Goal: Book appointment/travel/reservation

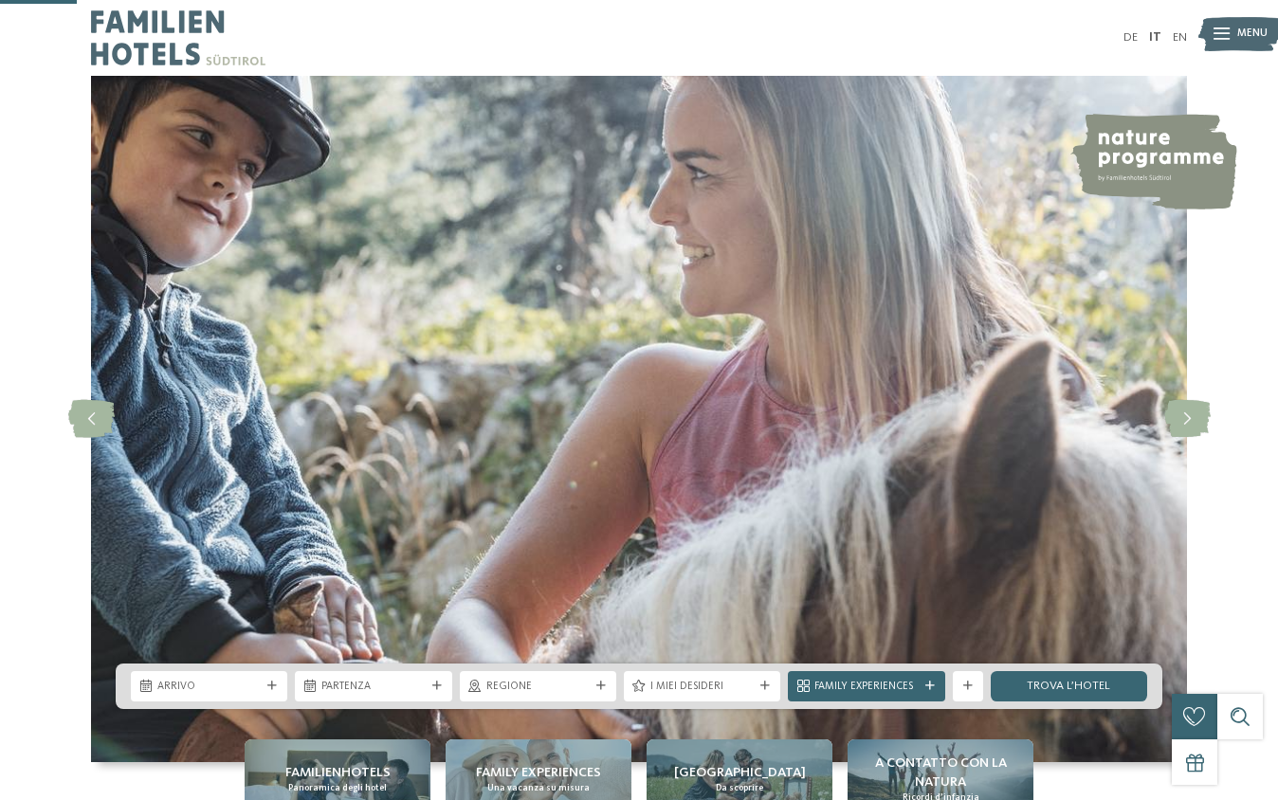
scroll to position [387, 0]
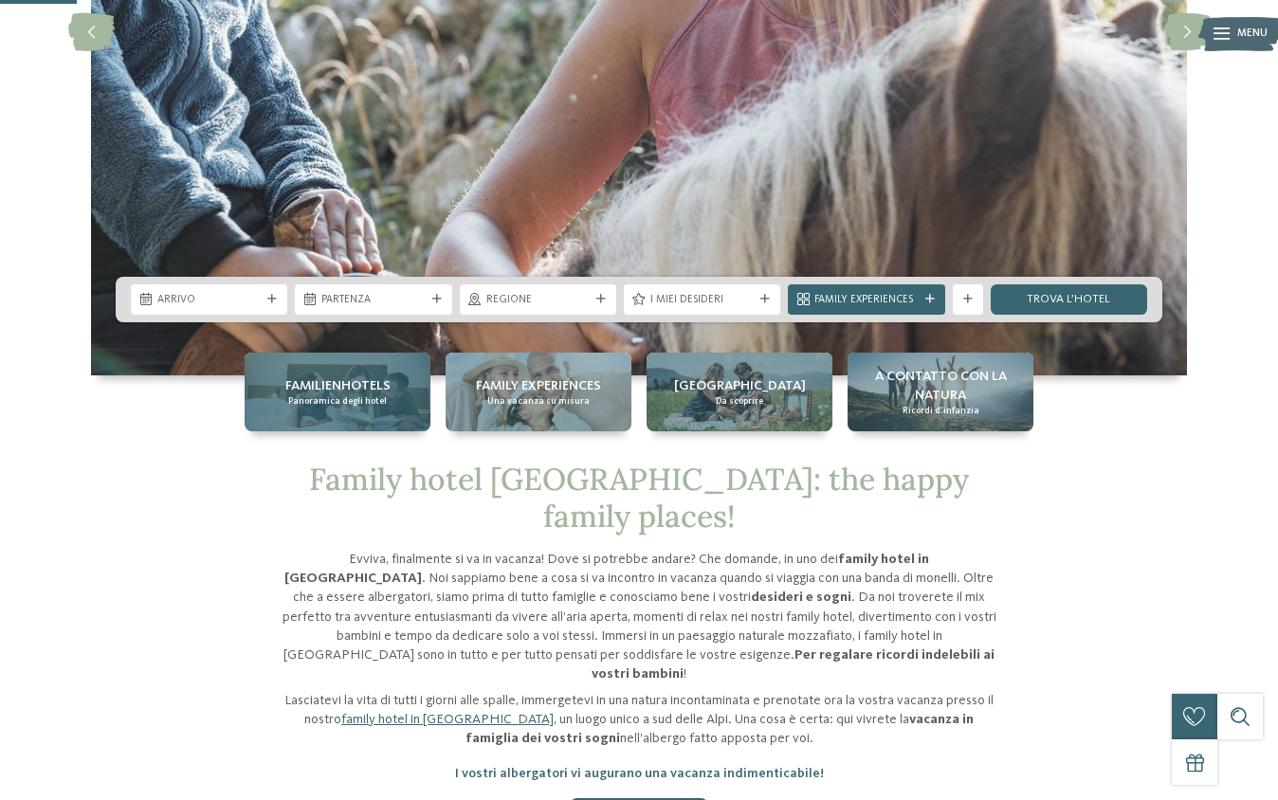
click at [377, 400] on span "Panoramica degli hotel" at bounding box center [337, 401] width 99 height 12
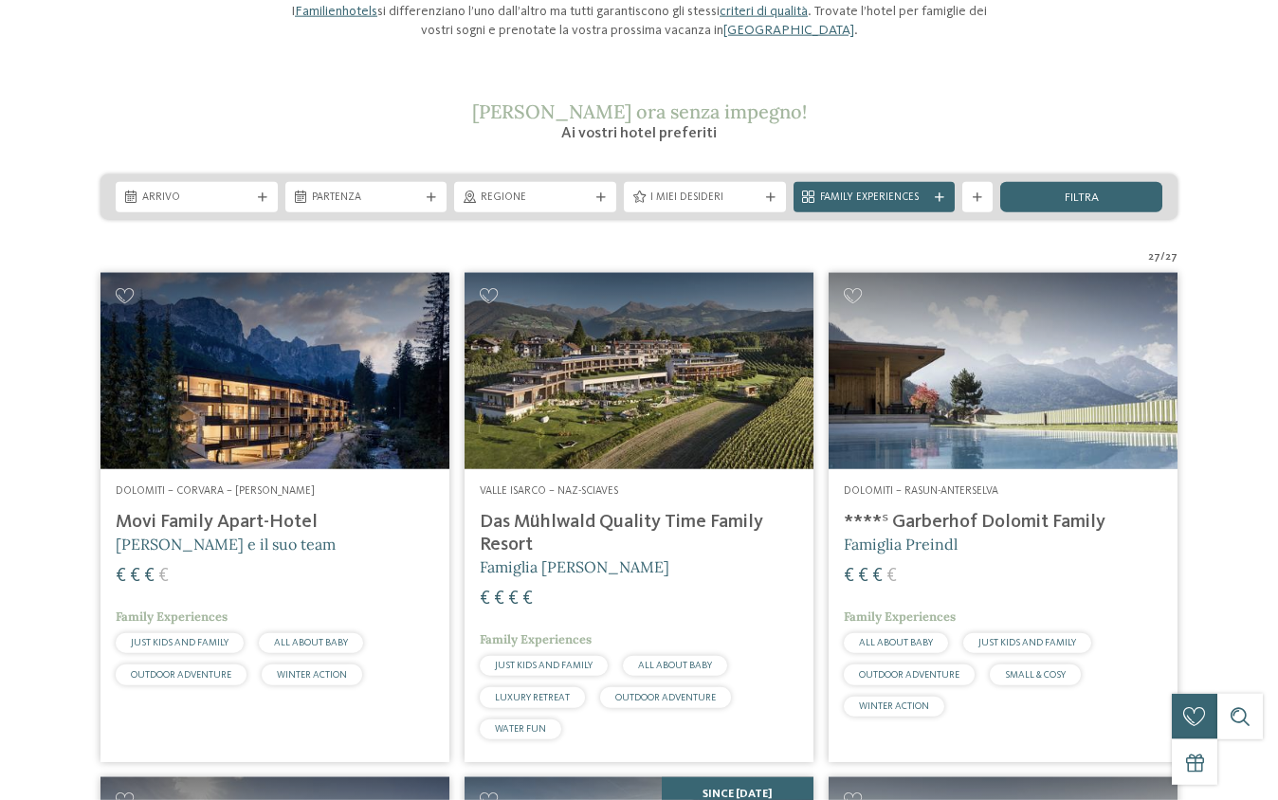
scroll to position [387, 0]
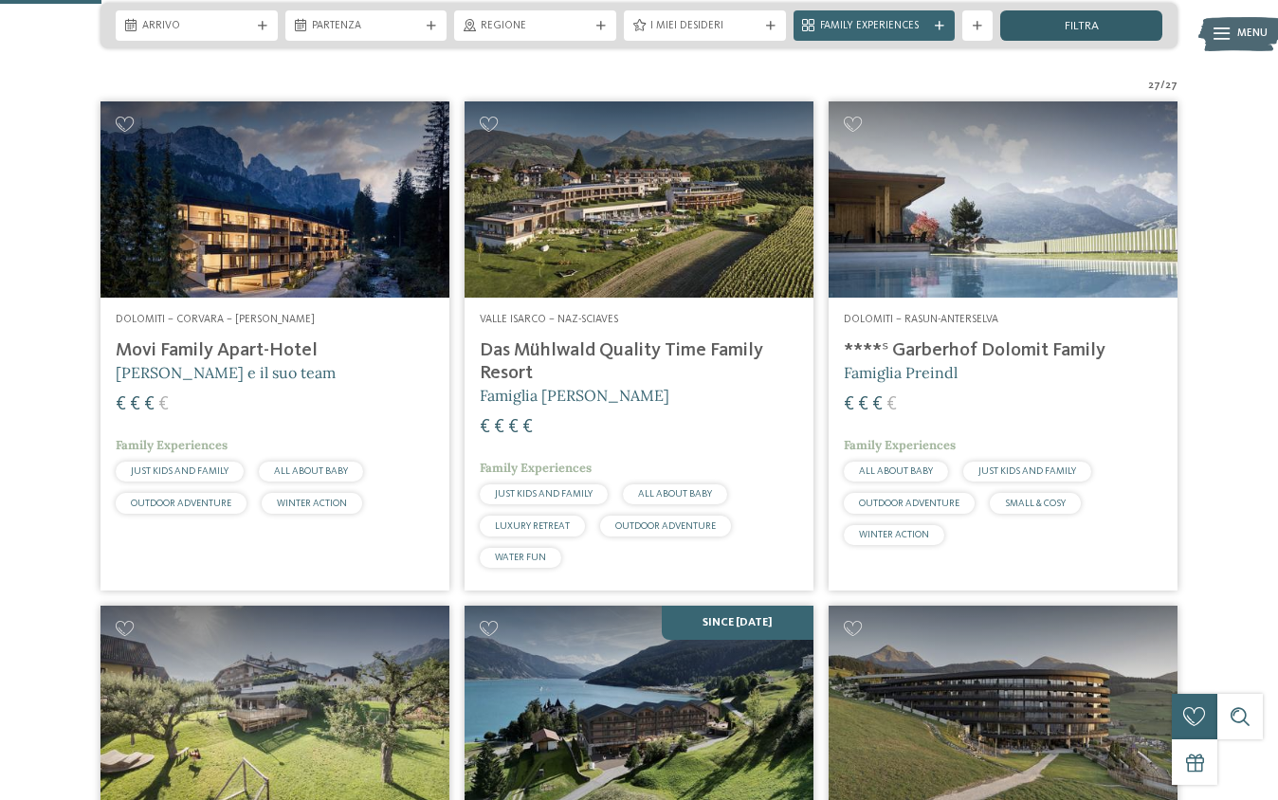
click at [1096, 19] on div "filtra" at bounding box center [1081, 25] width 162 height 30
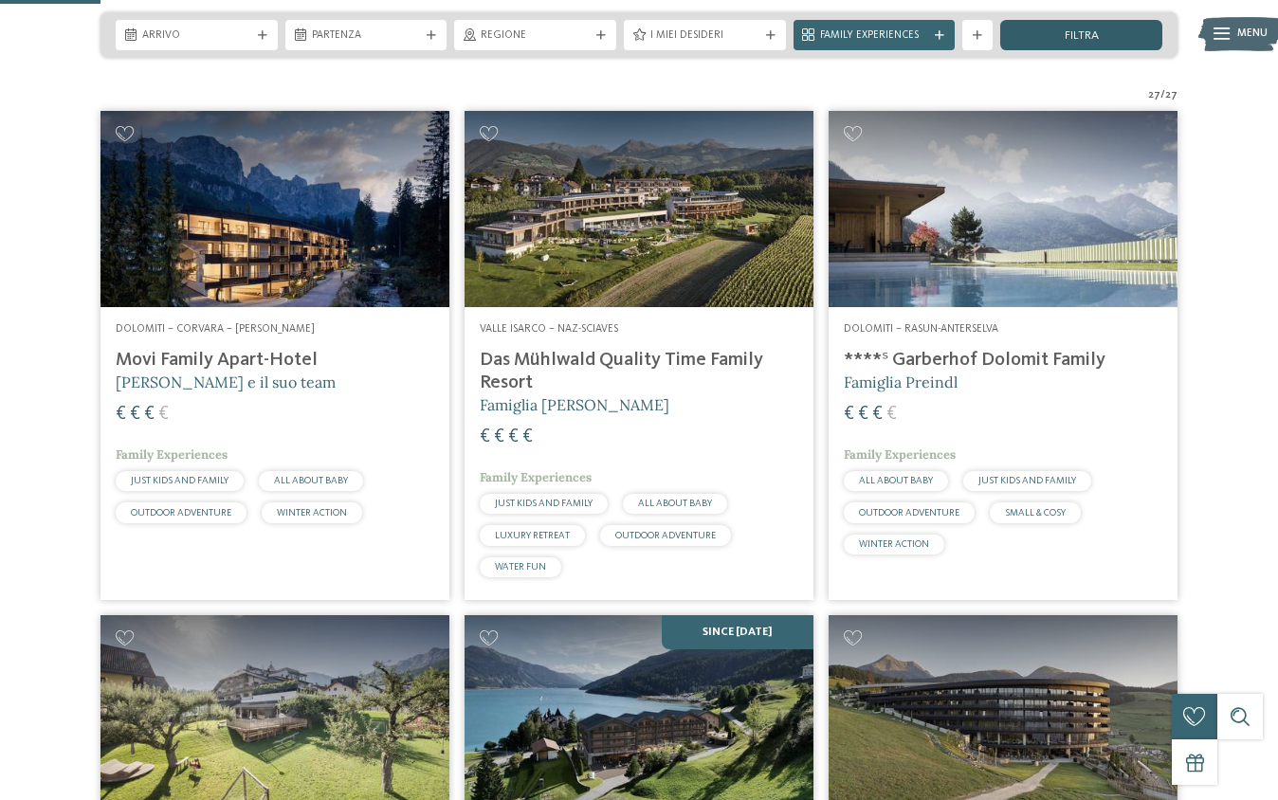
scroll to position [376, 0]
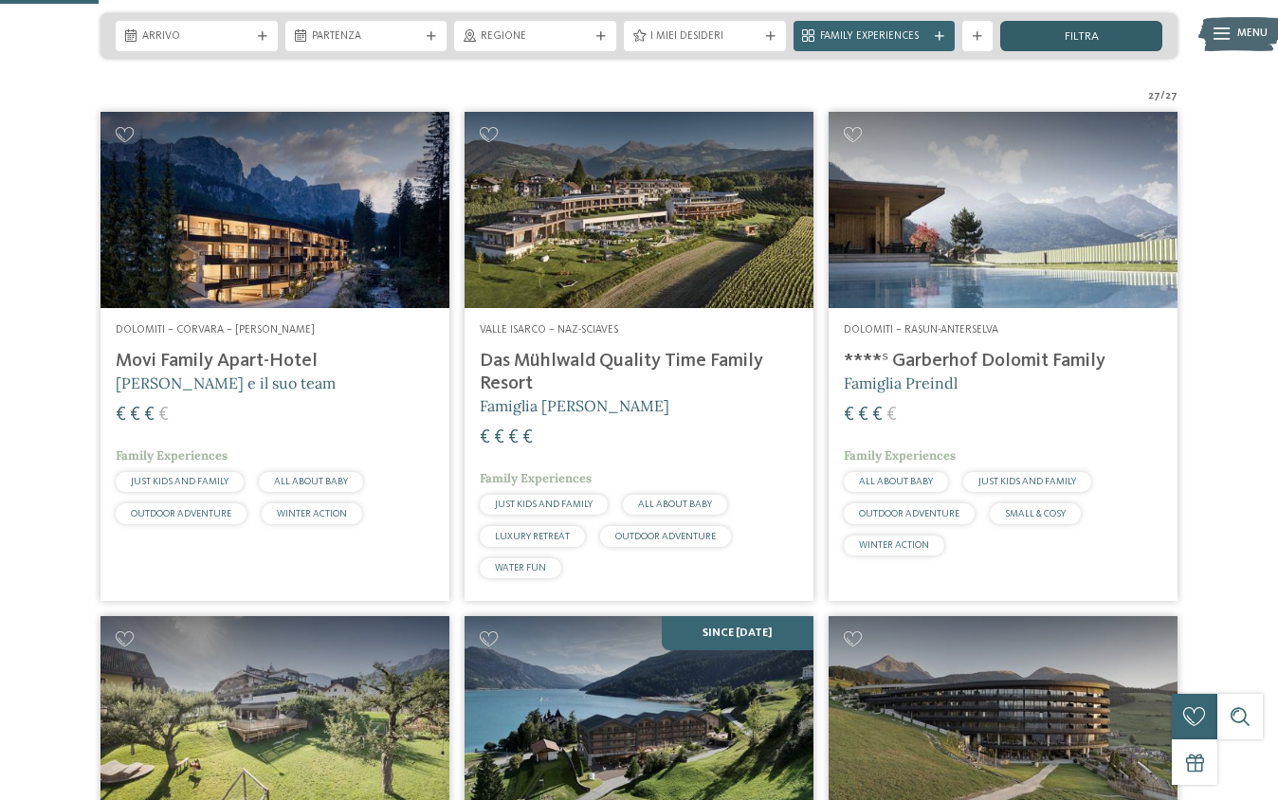
click at [1093, 32] on span "filtra" at bounding box center [1082, 37] width 34 height 12
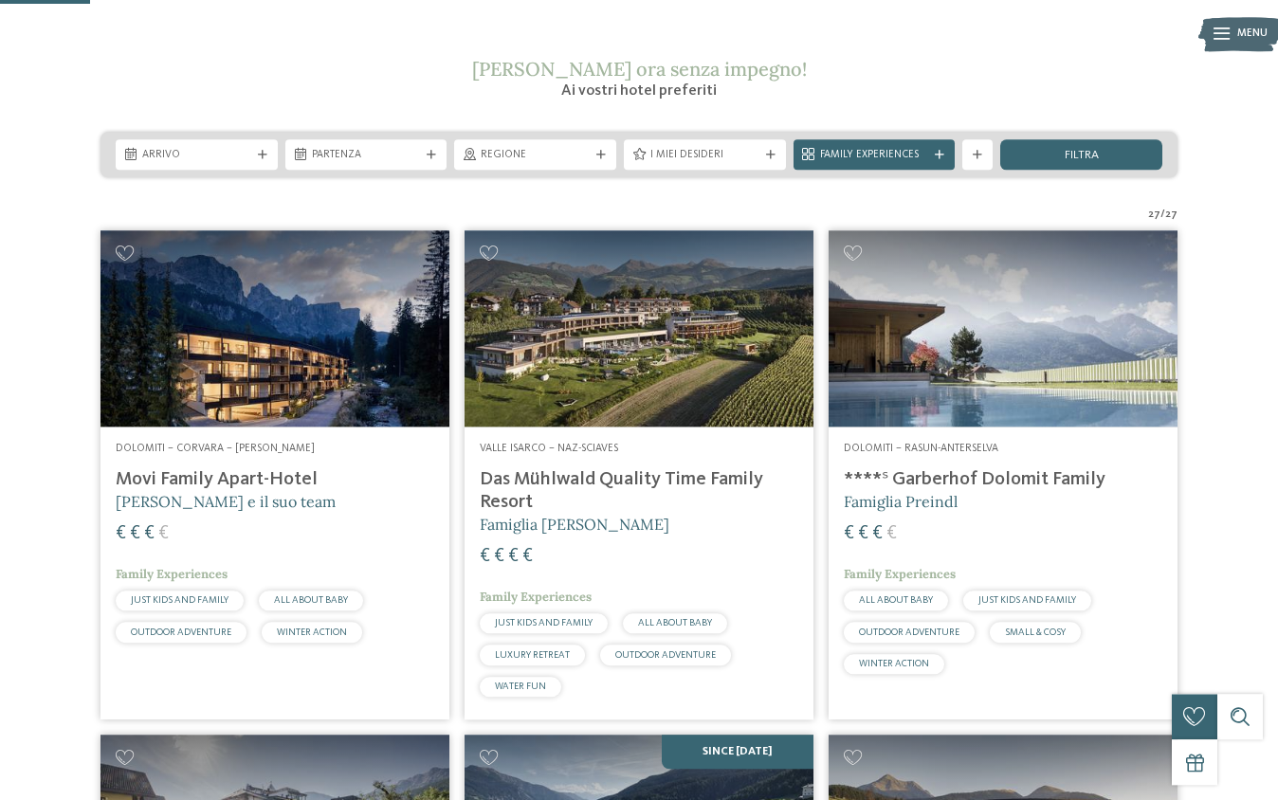
scroll to position [473, 0]
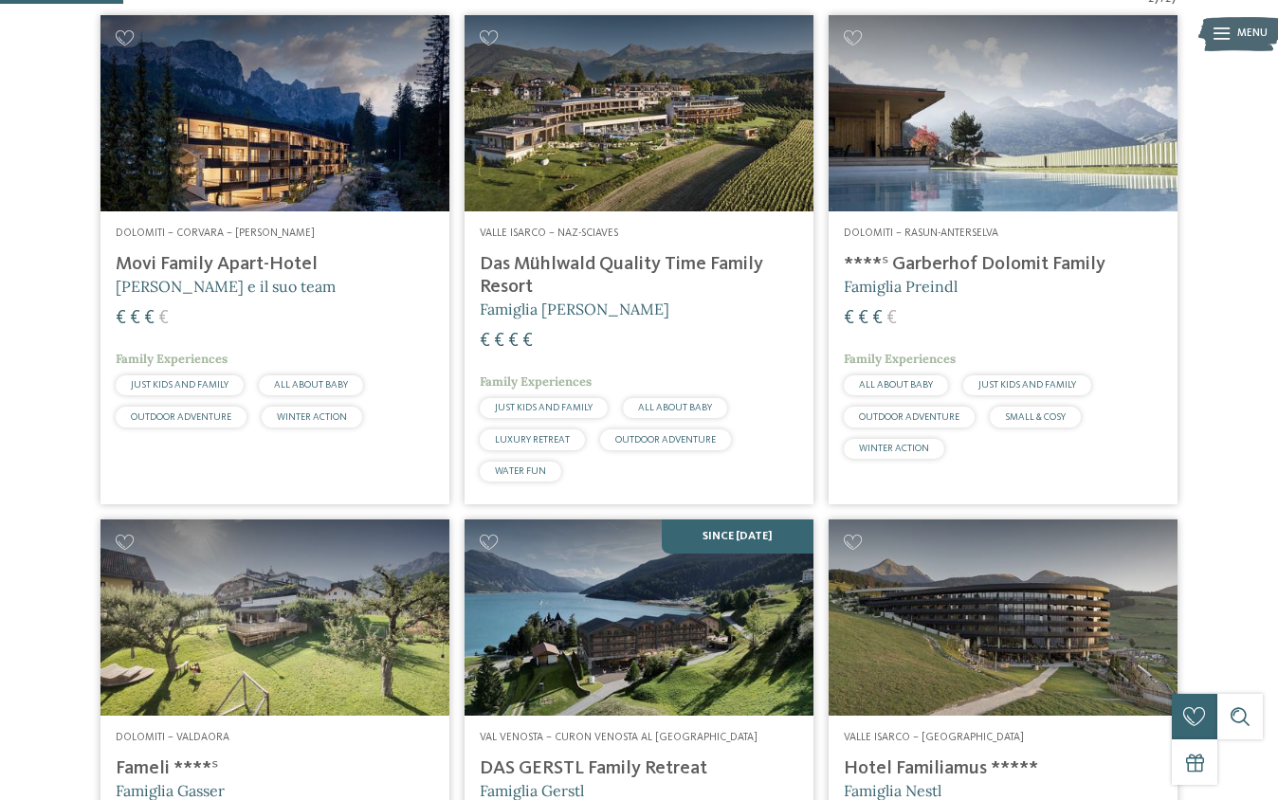
click at [920, 262] on h4 "****ˢ Garberhof Dolomit Family" at bounding box center [1003, 264] width 319 height 23
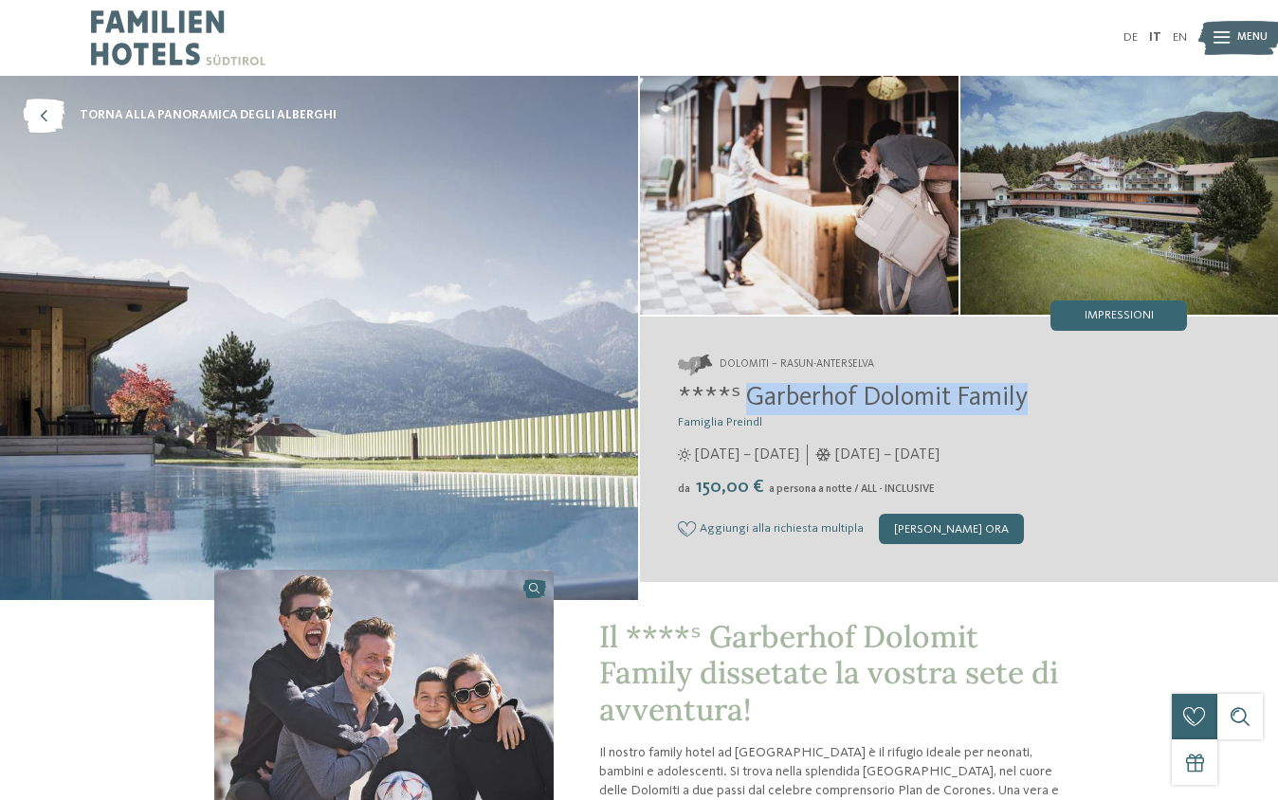
click at [1026, 403] on span "****ˢ Garberhof Dolomit Family" at bounding box center [853, 398] width 350 height 27
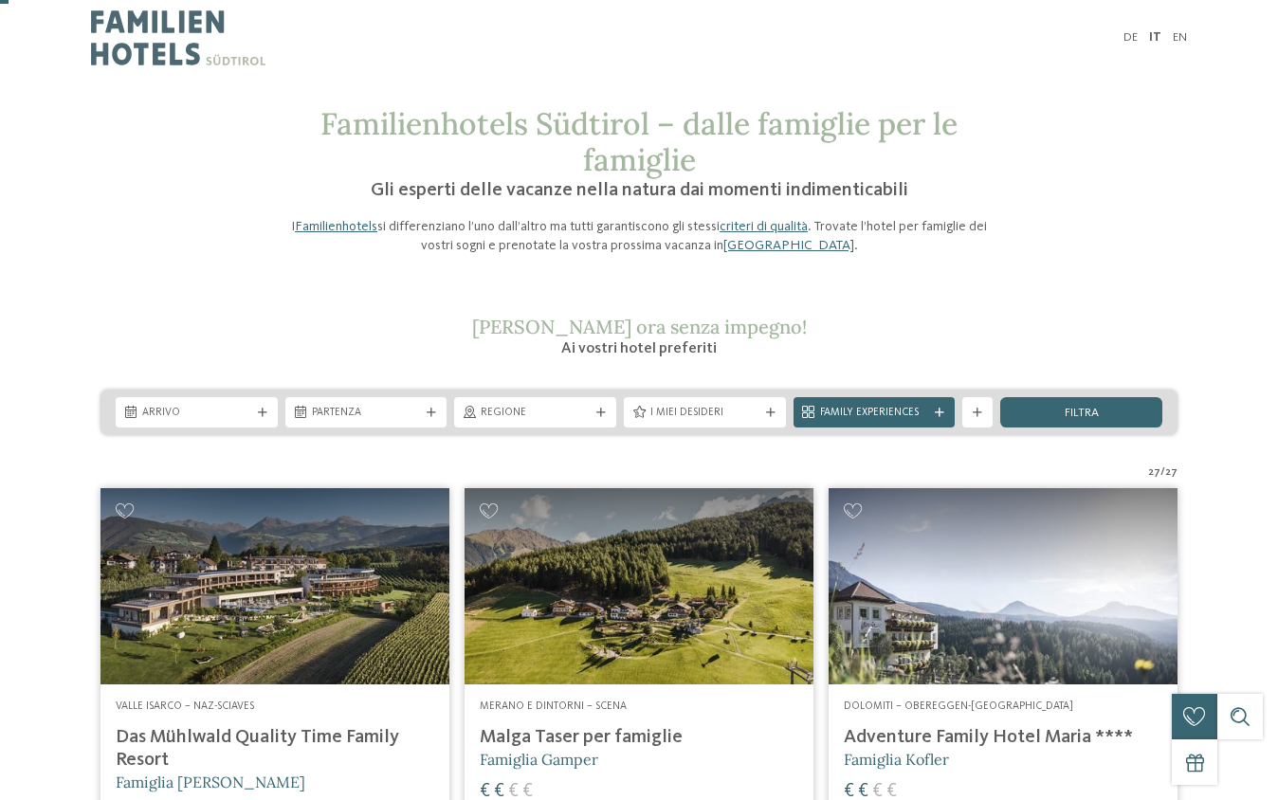
scroll to position [290, 0]
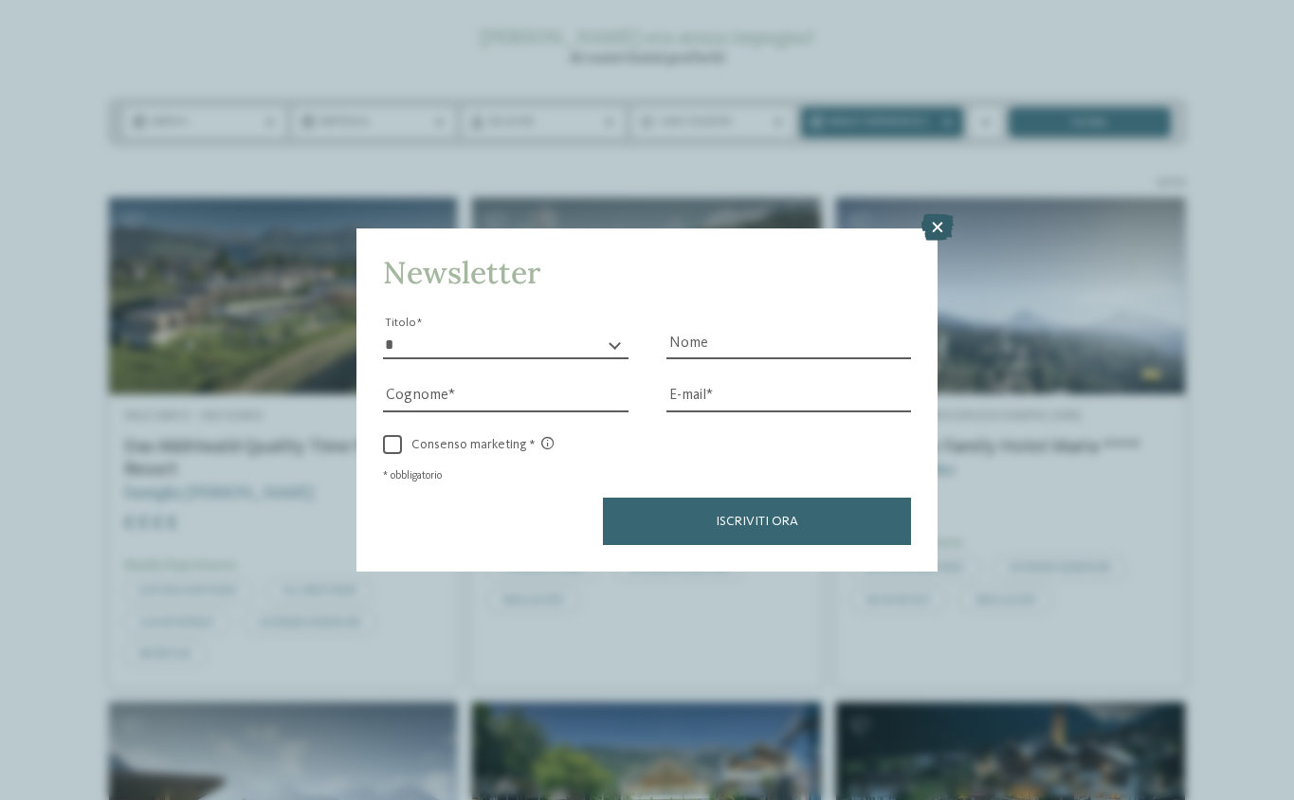
click at [941, 239] on icon at bounding box center [938, 227] width 32 height 27
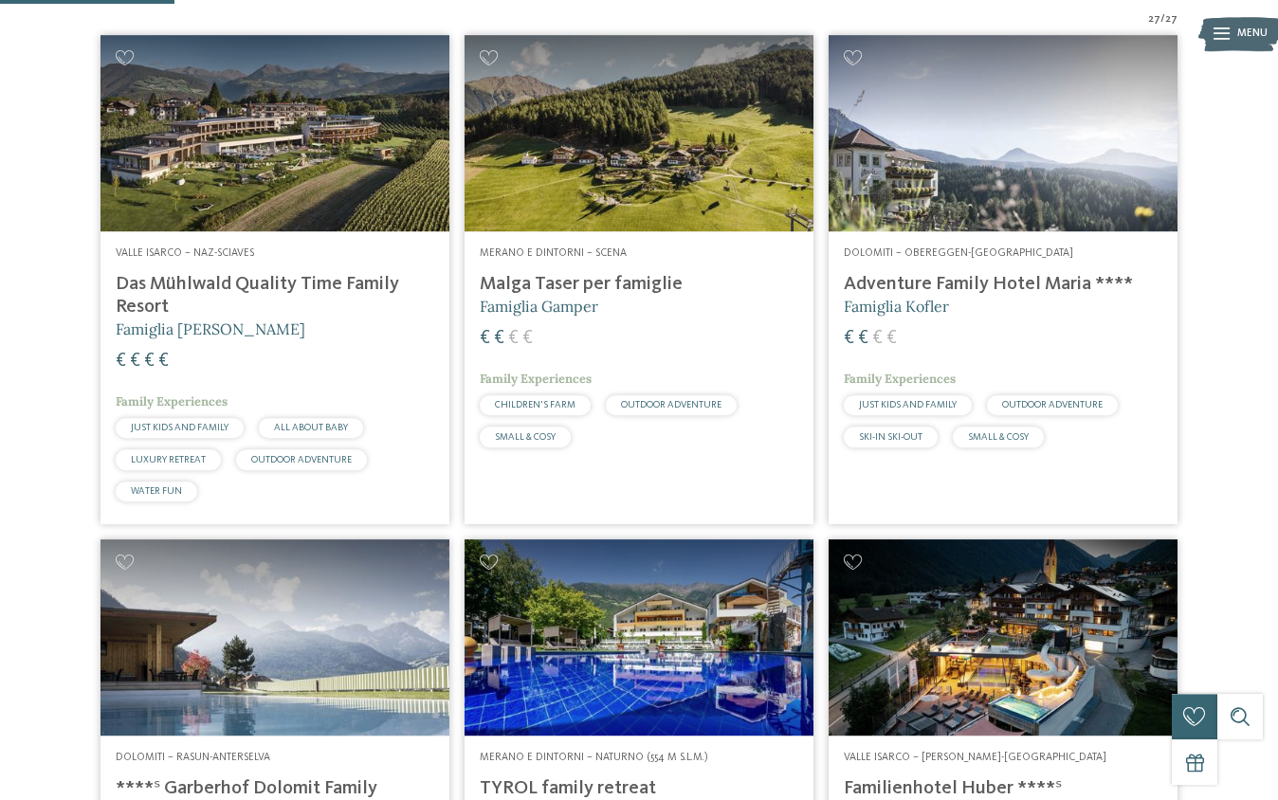
scroll to position [677, 0]
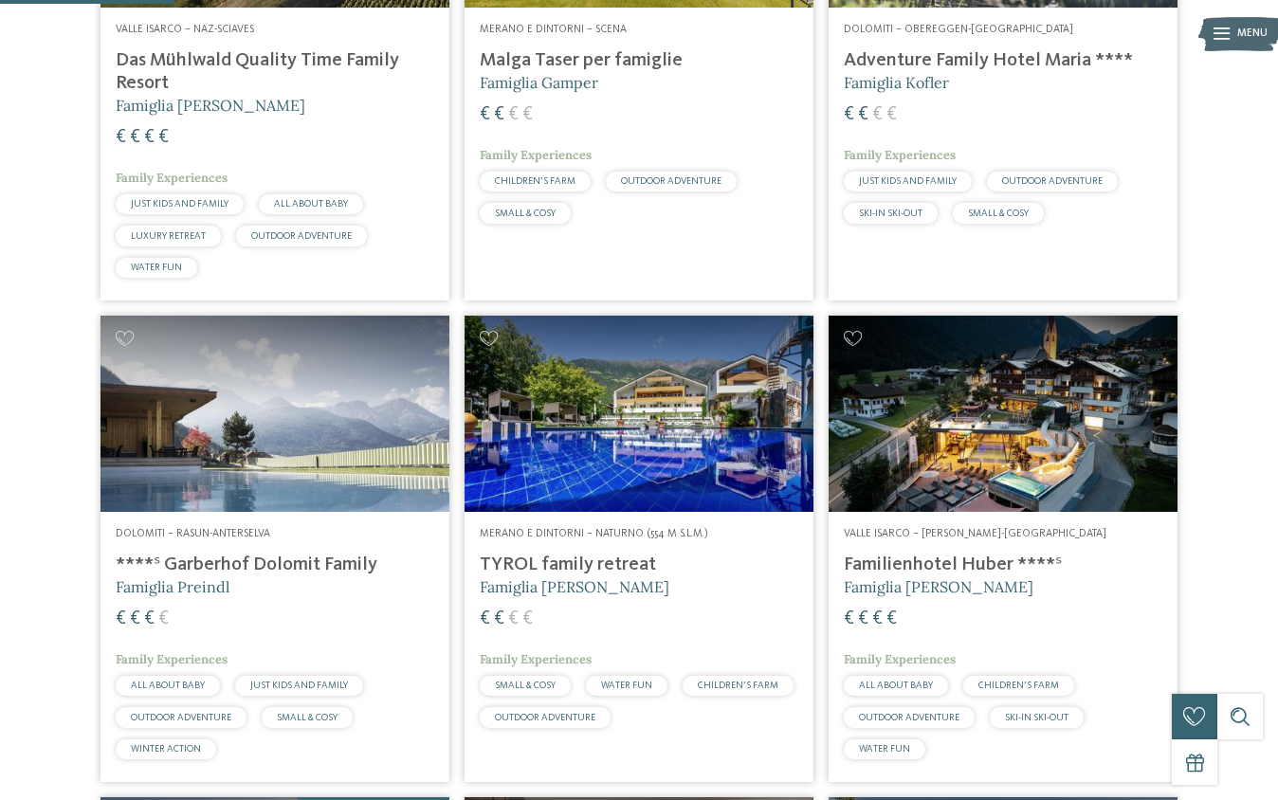
click at [562, 560] on h4 "TYROL family retreat" at bounding box center [639, 565] width 319 height 23
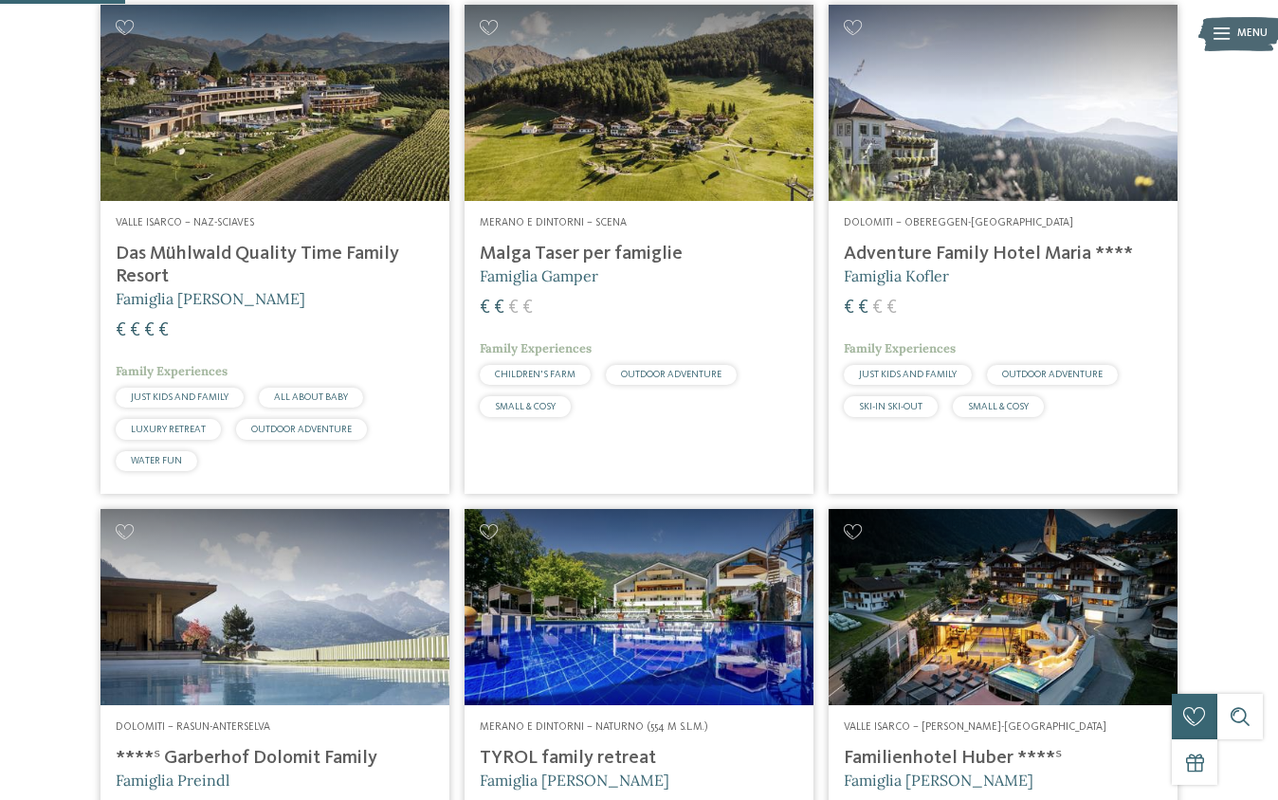
scroll to position [0, 0]
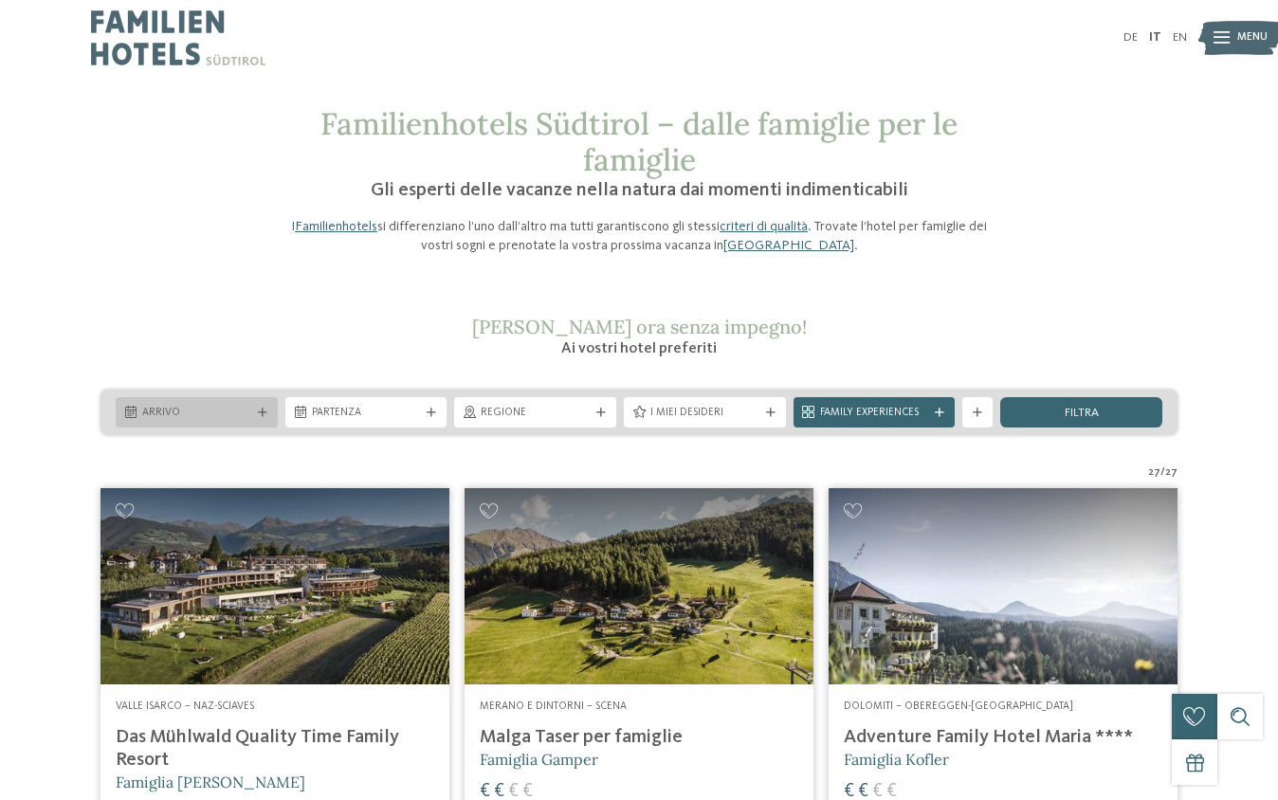
click at [221, 405] on div "Arrivo" at bounding box center [196, 413] width 117 height 16
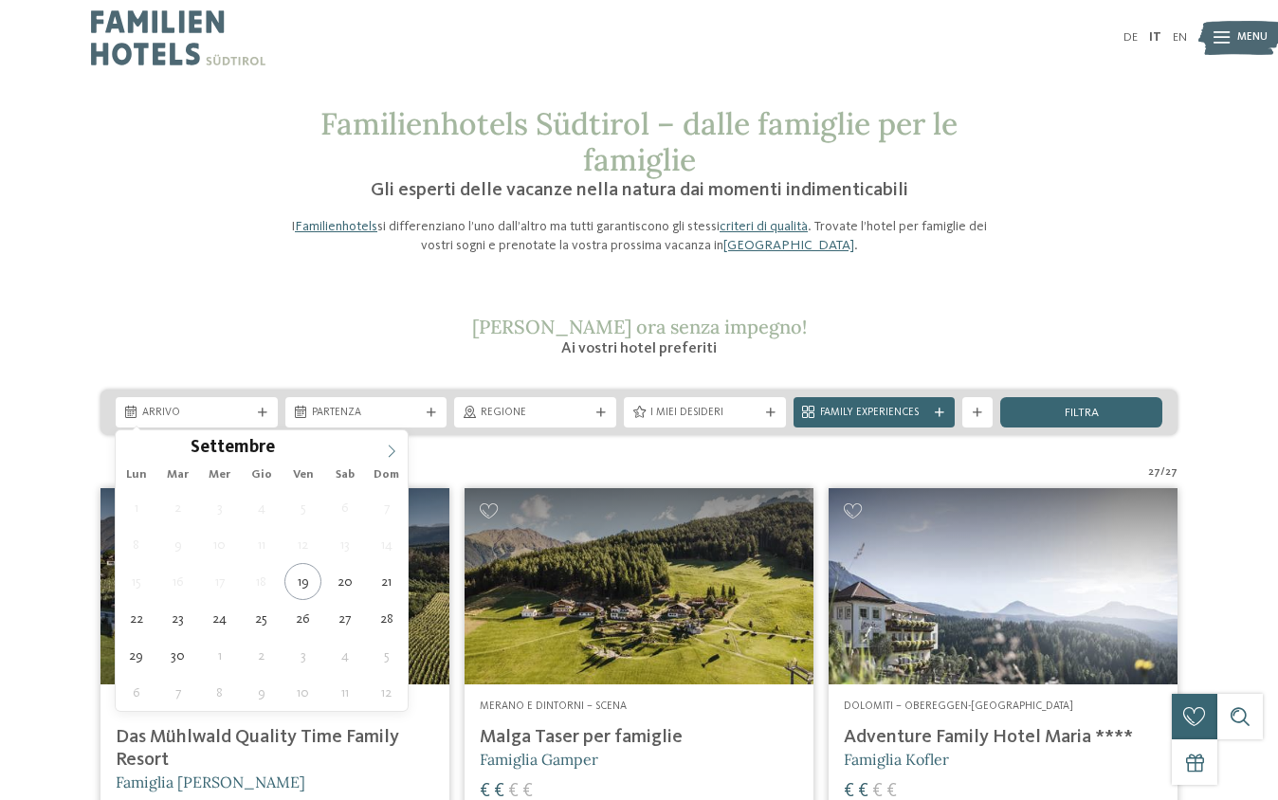
click at [387, 446] on icon at bounding box center [391, 451] width 13 height 13
type div "28.12.2025"
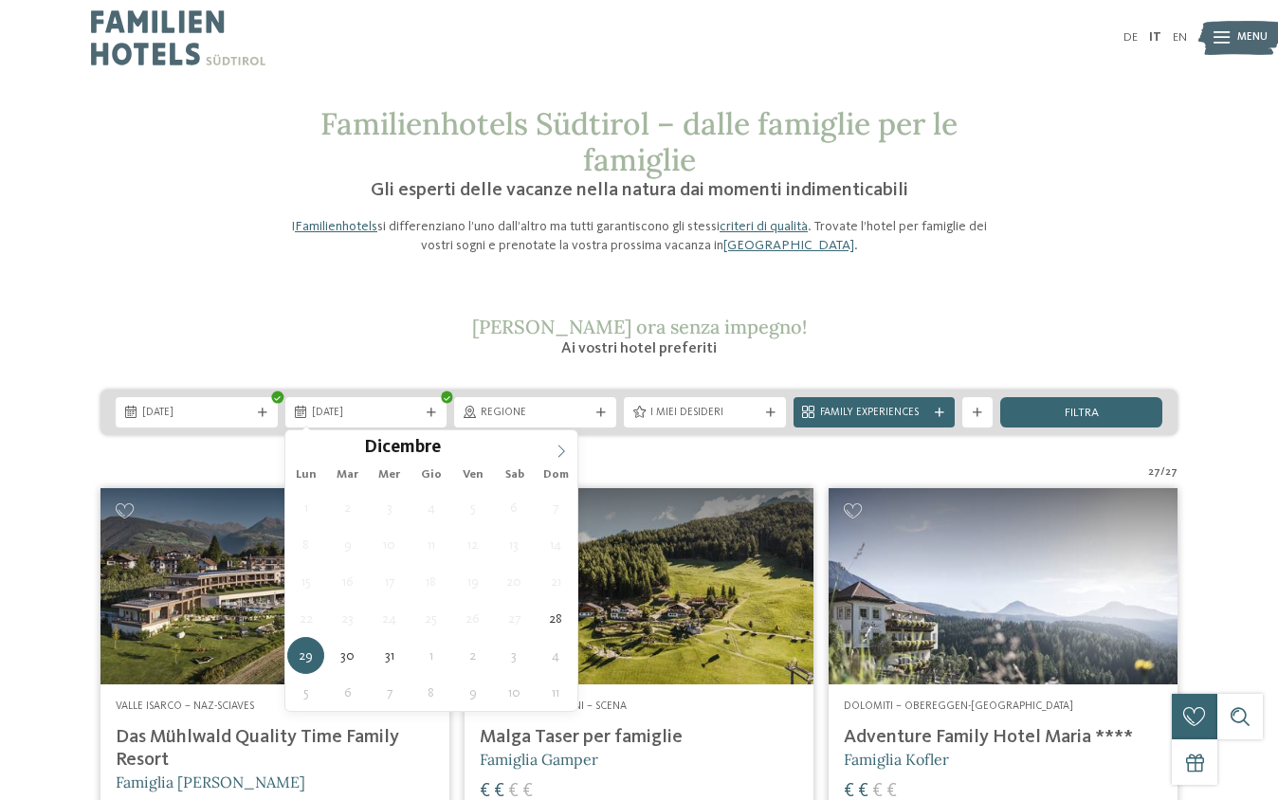
type input "****"
click at [556, 450] on icon at bounding box center [561, 451] width 13 height 13
type div "01.01.2026"
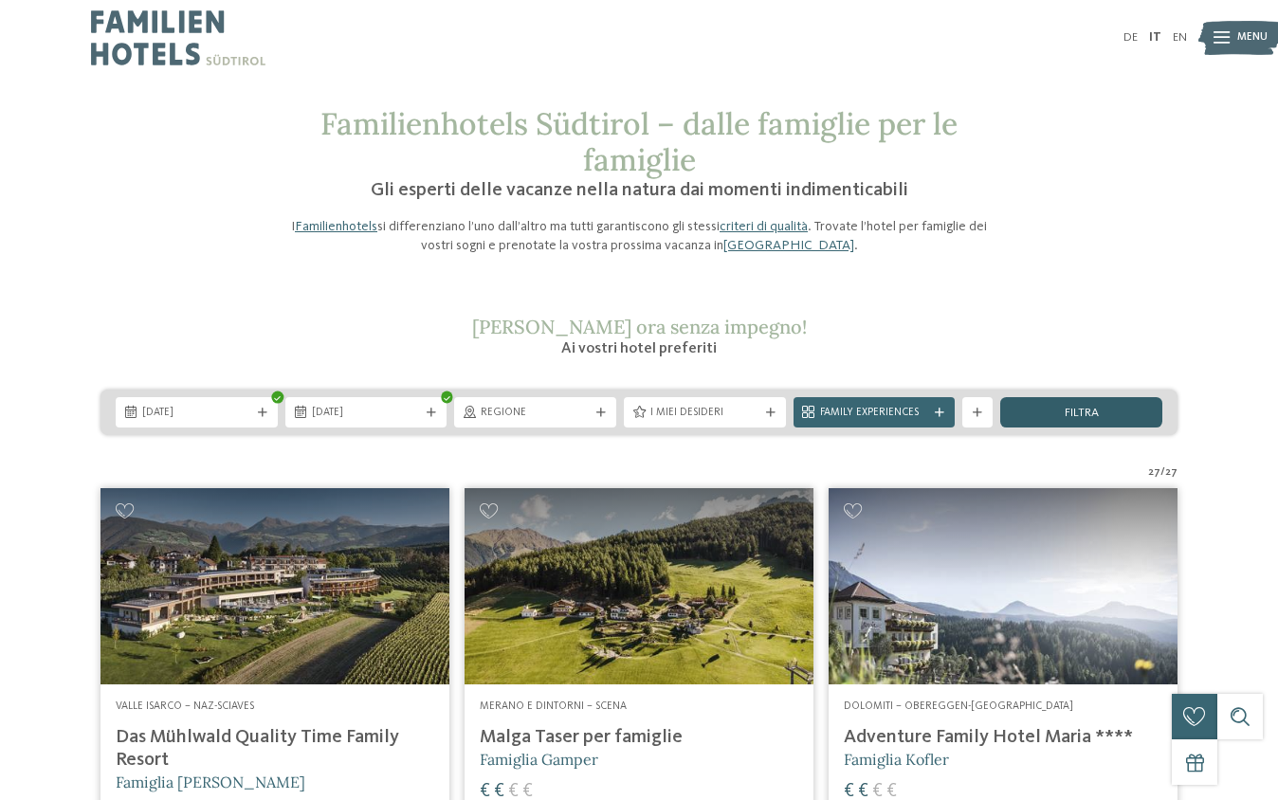
click at [1106, 417] on div "filtra" at bounding box center [1081, 412] width 162 height 30
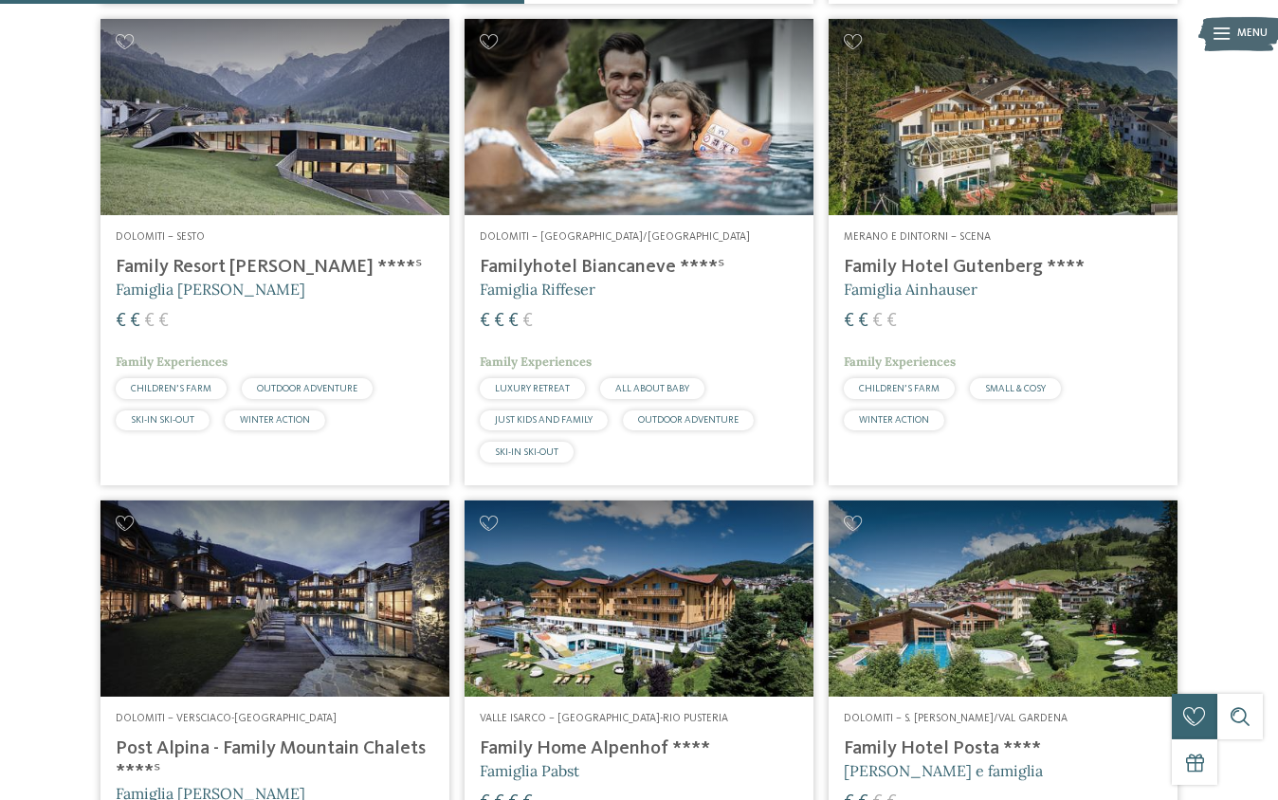
scroll to position [1532, 0]
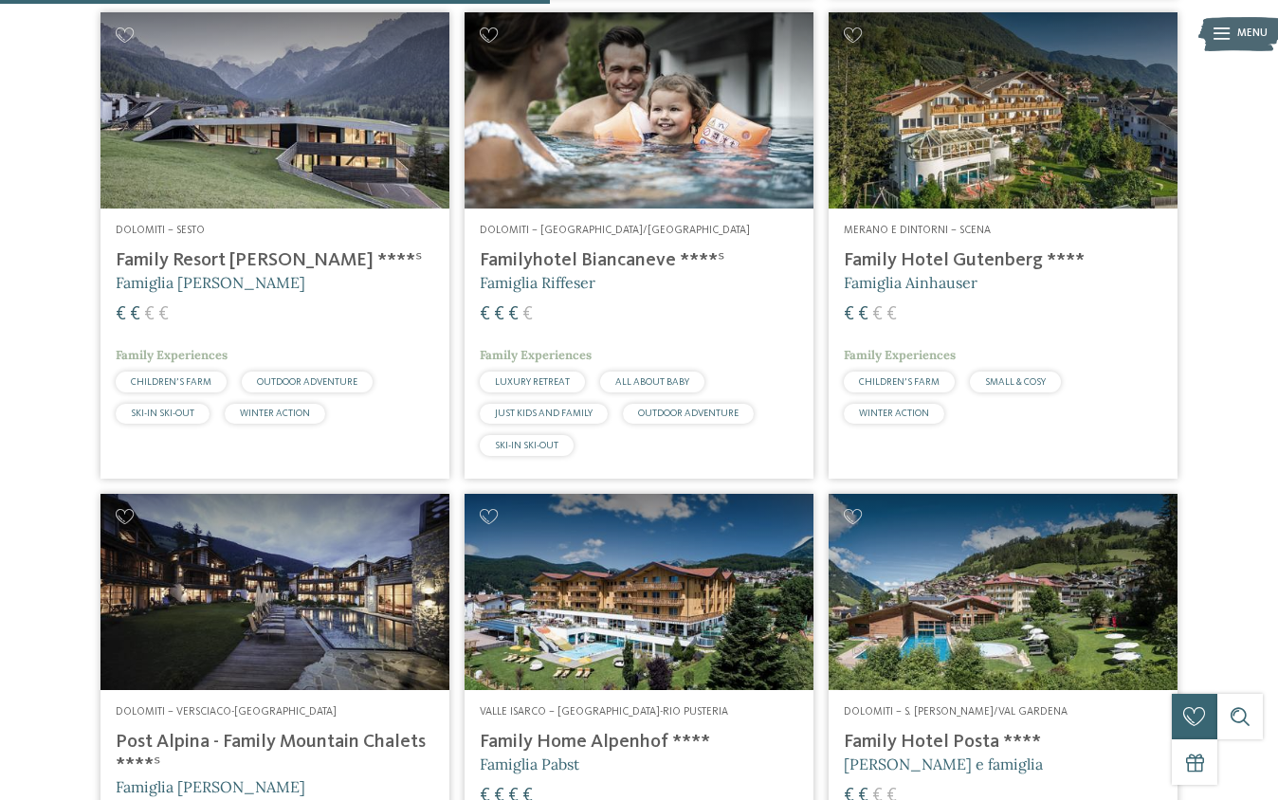
click at [900, 746] on h4 "Family Hotel Posta ****" at bounding box center [1003, 742] width 319 height 23
click at [952, 269] on h4 "Family Hotel Gutenberg ****" at bounding box center [1003, 260] width 319 height 23
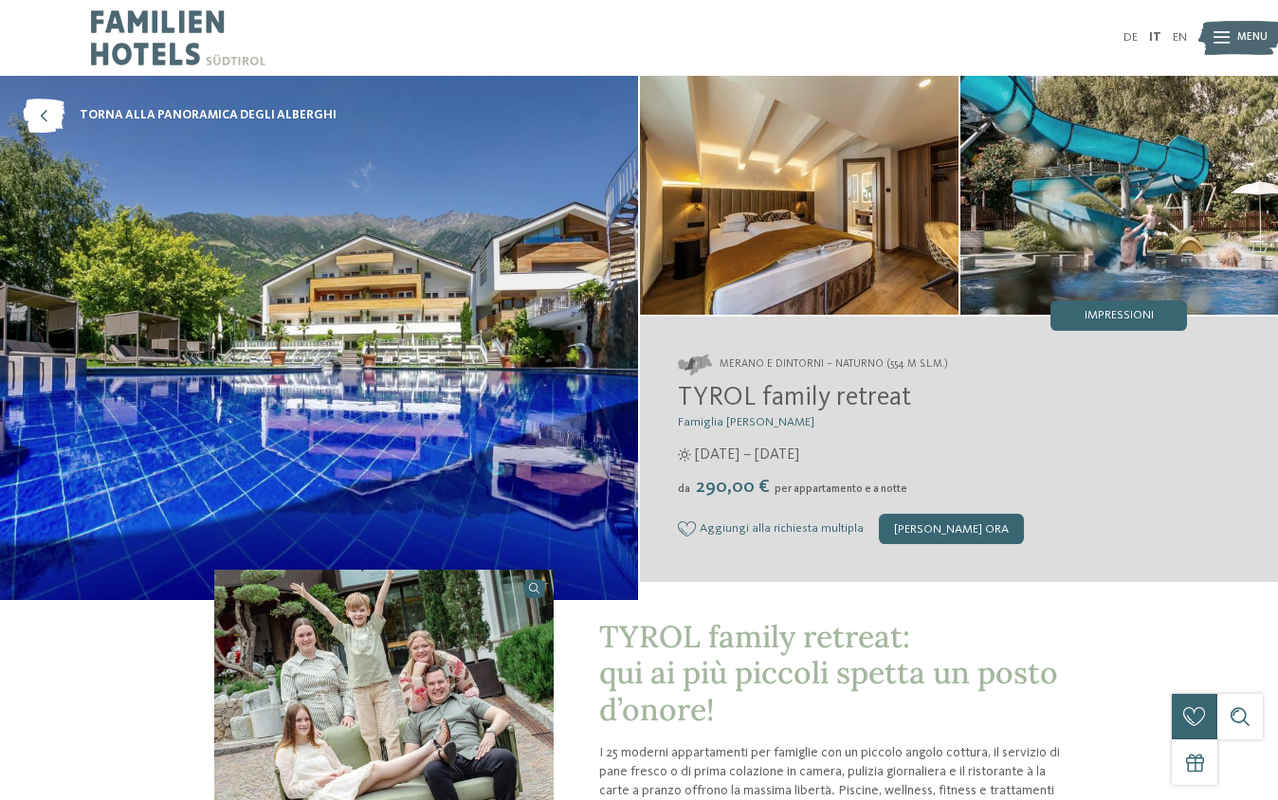
drag, startPoint x: 919, startPoint y: 400, endPoint x: 685, endPoint y: 407, distance: 234.3
click at [685, 407] on h2 "TYROL family retreat" at bounding box center [932, 399] width 509 height 32
copy span "TYROL family retreat"
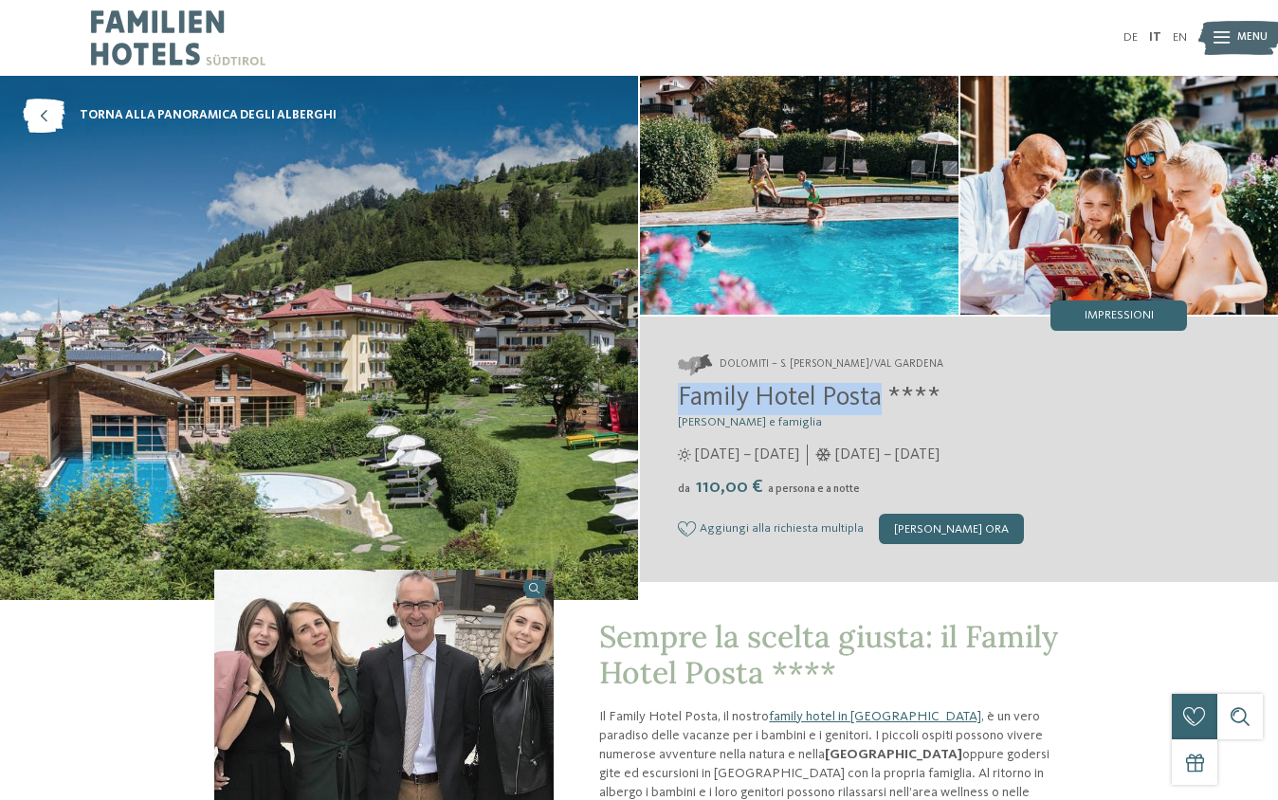
drag, startPoint x: 679, startPoint y: 404, endPoint x: 884, endPoint y: 409, distance: 204.9
click at [884, 409] on span "Family Hotel Posta ****" at bounding box center [809, 398] width 263 height 27
copy span "Family Hotel Posta"
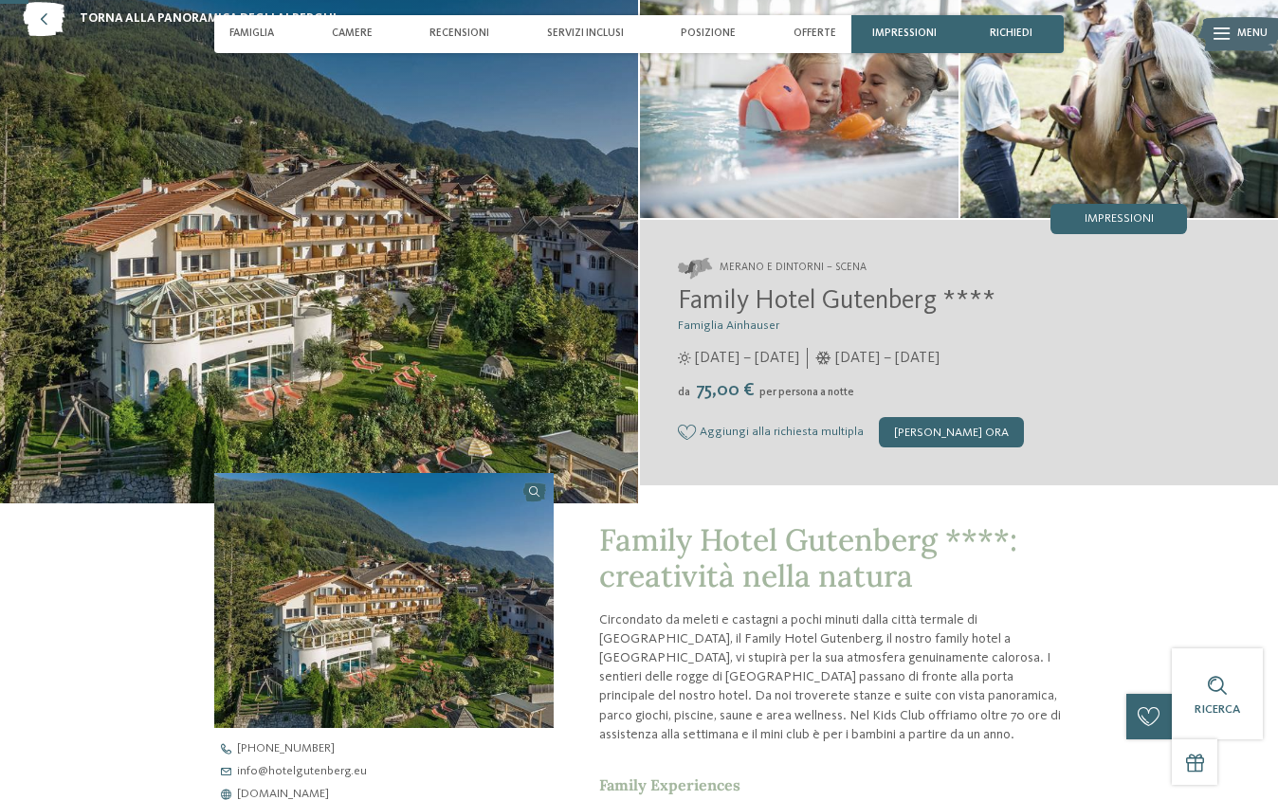
scroll to position [193, 0]
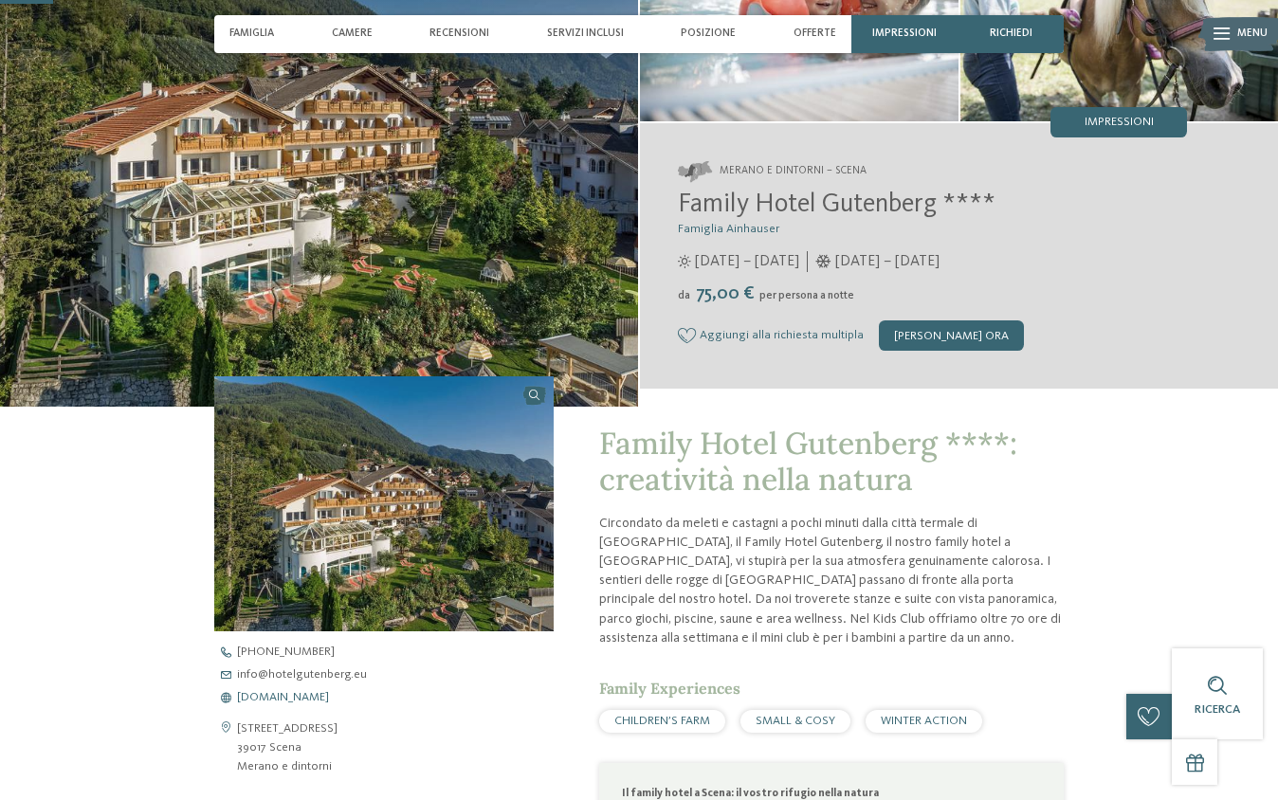
click at [297, 692] on span "[DOMAIN_NAME]" at bounding box center [283, 698] width 92 height 12
